Goal: Communication & Community: Answer question/provide support

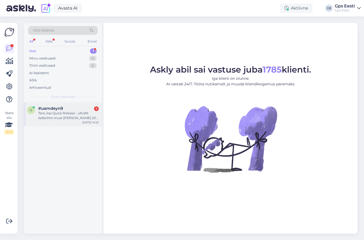
click at [61, 113] on div "Tere, kas Quick Release - ultrafit kellarihm must [PERSON_NAME] 20 [PERSON_NAME…" at bounding box center [68, 116] width 60 height 10
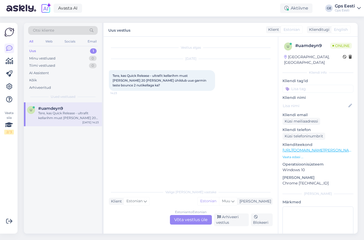
click at [194, 223] on div "Estonian to Estonian Võta vestlus üle" at bounding box center [191, 220] width 42 height 10
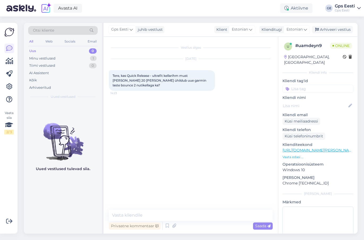
click at [309, 148] on link "[URL][DOMAIN_NAME][PERSON_NAME]" at bounding box center [318, 150] width 73 height 5
click at [153, 217] on textarea at bounding box center [191, 214] width 164 height 11
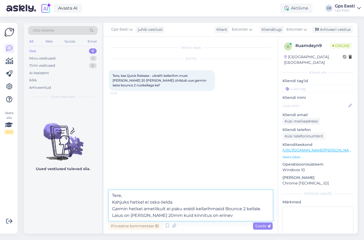
click at [216, 214] on textarea "Tere, Kahjuks hetkel ei oska öelda. Garmin hetkel ametlikult ei paku eraldi kel…" at bounding box center [191, 205] width 164 height 31
type textarea "Tere, Kahjuks hetkel ei oska öelda. Garmin hetkel ametlikult ei paku eraldi kel…"
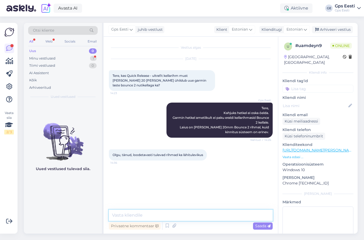
click at [168, 216] on textarea at bounding box center [191, 214] width 164 height 11
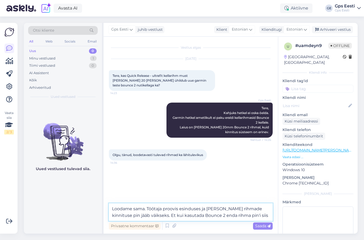
click at [255, 216] on textarea "Loodame sama. Töötaja proovis esinduses ja [PERSON_NAME] rihmade kinnituse pin …" at bounding box center [191, 212] width 164 height 18
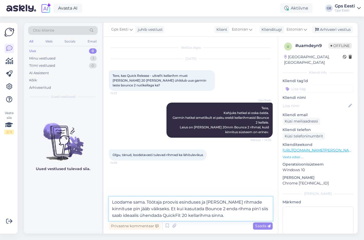
click at [221, 214] on textarea "Loodame sama. Töötaja proovis esinduses ja [PERSON_NAME] rihmade kinnituse pin …" at bounding box center [191, 208] width 164 height 24
click at [152, 214] on textarea "Loodame sama. Töötaja proovis esinduses ja [PERSON_NAME] rihmade kinnituse pin …" at bounding box center [191, 208] width 164 height 24
click at [248, 214] on textarea "Loodame sama. Töötaja proovis esinduses ja [PERSON_NAME] rihmade kinnituse pin …" at bounding box center [191, 208] width 164 height 24
click at [225, 201] on textarea "Loodame sama. Töötaja proovis esinduses ja [PERSON_NAME] rihmade kinnituse pin …" at bounding box center [191, 208] width 164 height 24
type textarea "Loodame sama. Töötaja proovis esinduses ja QuickRelease rihmade kinnituse pin j…"
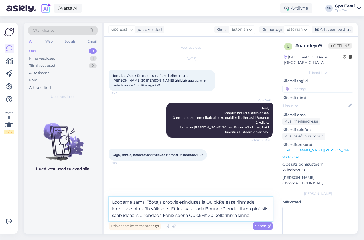
click at [260, 213] on textarea "Loodame sama. Töötaja proovis esinduses ja QuickRelease rihmade kinnituse pin j…" at bounding box center [191, 208] width 164 height 24
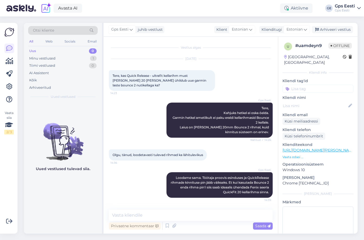
click at [241, 39] on div "Vestlus algas [DATE] Tere, kas Quick Release - ultrafit kellarihm must [PERSON_…" at bounding box center [190, 135] width 174 height 197
click at [203, 13] on div "Avasta AI Aktiivne GE Gps Eesti Gps Eesti" at bounding box center [182, 8] width 364 height 16
click at [339, 31] on div "Arhiveeri vestlus" at bounding box center [332, 29] width 41 height 7
